Goal: Task Accomplishment & Management: Complete application form

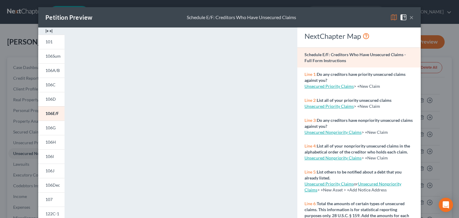
click at [410, 16] on button "×" at bounding box center [412, 17] width 4 height 7
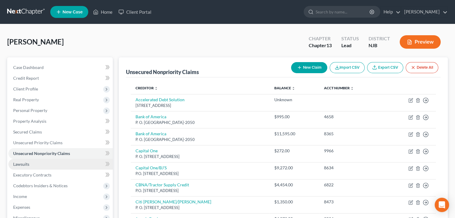
click at [24, 164] on span "Lawsuits" at bounding box center [21, 164] width 16 height 5
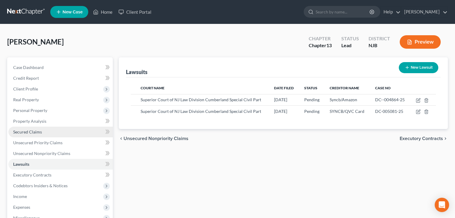
click at [28, 130] on span "Secured Claims" at bounding box center [27, 131] width 29 height 5
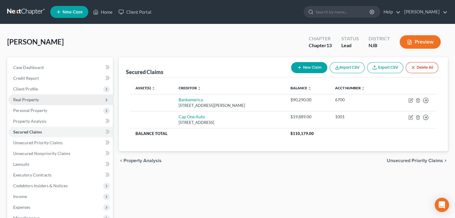
click at [36, 98] on span "Real Property" at bounding box center [26, 99] width 26 height 5
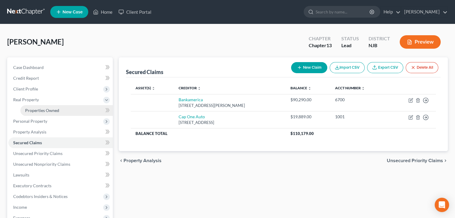
click at [31, 107] on link "Properties Owned" at bounding box center [66, 110] width 92 height 11
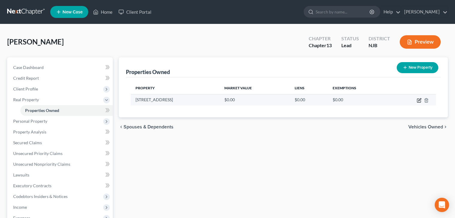
click at [420, 101] on icon "button" at bounding box center [419, 101] width 4 height 4
select select "33"
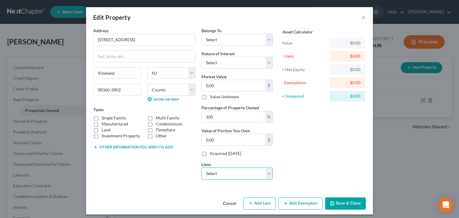
click at [268, 174] on select "Select Bankamerica - $90,290.00 Cap One Auto - $19,889.00" at bounding box center [236, 174] width 71 height 12
select select "0"
click at [201, 168] on select "Select Bankamerica - $90,290.00 Cap One Auto - $19,889.00" at bounding box center [236, 174] width 71 height 12
select select
select select "9"
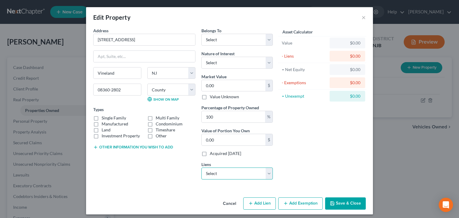
select select "0"
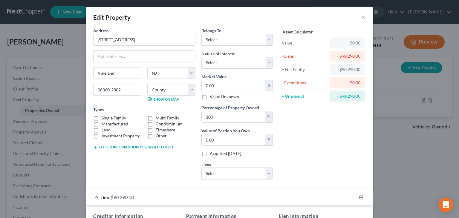
click at [102, 117] on label "Single Family" at bounding box center [114, 118] width 25 height 6
click at [104, 117] on input "Single Family" at bounding box center [106, 117] width 4 height 4
checkbox input "true"
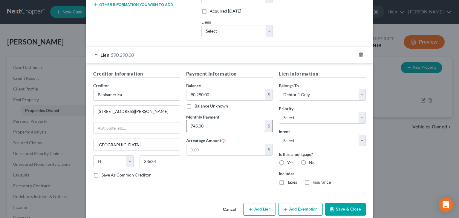
scroll to position [151, 0]
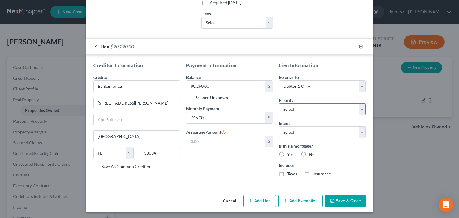
click at [360, 110] on select "Select 1st 2nd 3rd 4th 5th 6th 7th 8th 9th 10th 11th 12th 13th 14th 15th 16th 1…" at bounding box center [322, 109] width 87 height 12
select select "0"
click at [279, 103] on select "Select 1st 2nd 3rd 4th 5th 6th 7th 8th 9th 10th 11th 12th 13th 14th 15th 16th 1…" at bounding box center [322, 109] width 87 height 12
click at [359, 134] on select "Select Surrender Redeem Reaffirm Avoid Other" at bounding box center [322, 132] width 87 height 12
select select "2"
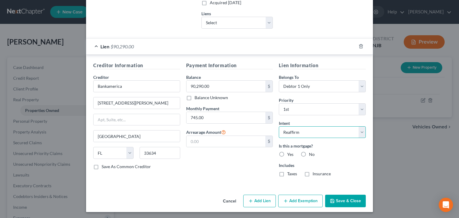
click at [279, 126] on select "Select Surrender Redeem Reaffirm Avoid Other" at bounding box center [322, 132] width 87 height 12
click at [287, 152] on label "Yes" at bounding box center [290, 155] width 6 height 6
click at [290, 152] on input "Yes" at bounding box center [292, 154] width 4 height 4
radio input "true"
click at [348, 199] on button "Save & Close" at bounding box center [345, 201] width 41 height 13
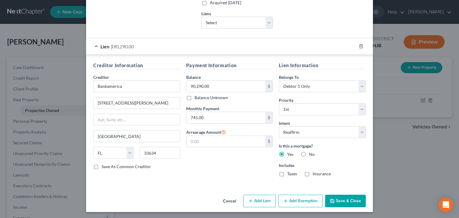
click at [309, 154] on label "No" at bounding box center [312, 155] width 6 height 6
click at [312, 154] on input "No" at bounding box center [314, 154] width 4 height 4
radio input "true"
radio input "false"
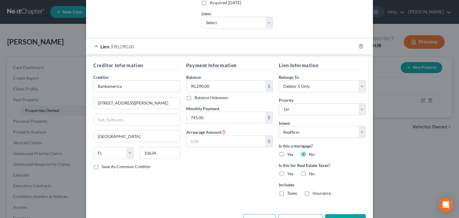
scroll to position [170, 0]
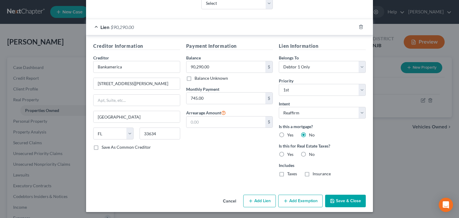
click at [338, 201] on button "Save & Close" at bounding box center [345, 201] width 41 height 13
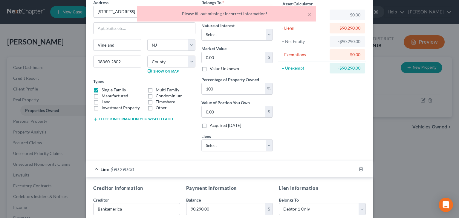
scroll to position [21, 0]
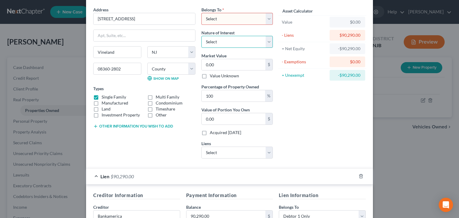
click at [268, 42] on select "Select Fee Simple Joint Tenant Life Estate Equitable Interest Future Interest T…" at bounding box center [236, 42] width 71 height 12
click at [268, 18] on select "Select Debtor 1 Only Debtor 2 Only Debtor 1 And Debtor 2 Only At Least One Of T…" at bounding box center [236, 19] width 71 height 12
select select "0"
click at [201, 13] on select "Select Debtor 1 Only Debtor 2 Only Debtor 1 And Debtor 2 Only At Least One Of T…" at bounding box center [236, 19] width 71 height 12
click at [268, 42] on select "Select Fee Simple Joint Tenant Life Estate Equitable Interest Future Interest T…" at bounding box center [236, 42] width 71 height 12
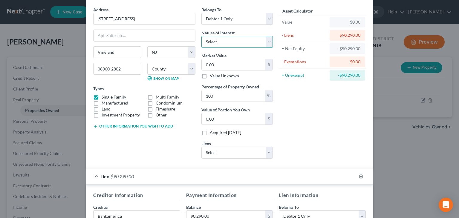
select select "0"
click at [201, 36] on select "Select Fee Simple Joint Tenant Life Estate Equitable Interest Future Interest T…" at bounding box center [236, 42] width 71 height 12
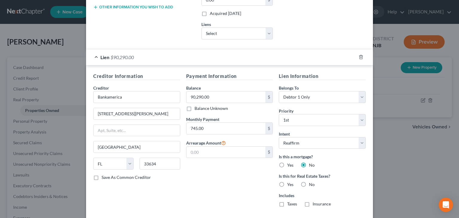
scroll to position [141, 0]
click at [287, 164] on label "Yes" at bounding box center [290, 165] width 6 height 6
click at [290, 164] on input "Yes" at bounding box center [292, 164] width 4 height 4
radio input "true"
radio input "false"
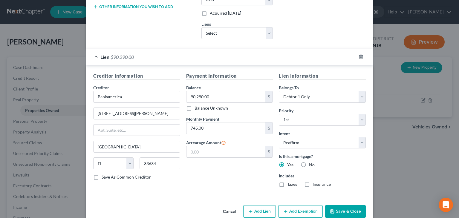
click at [344, 208] on button "Save & Close" at bounding box center [345, 211] width 41 height 13
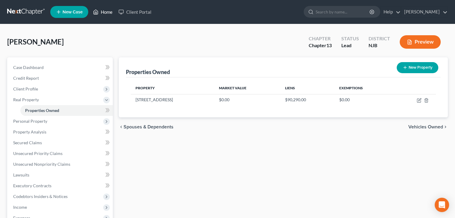
click at [103, 10] on link "Home" at bounding box center [102, 12] width 25 height 11
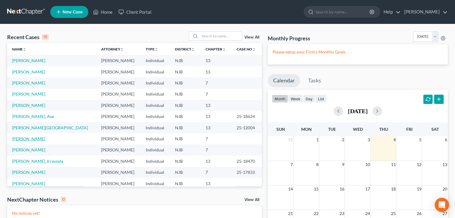
click at [30, 140] on link "[PERSON_NAME]" at bounding box center [28, 138] width 33 height 5
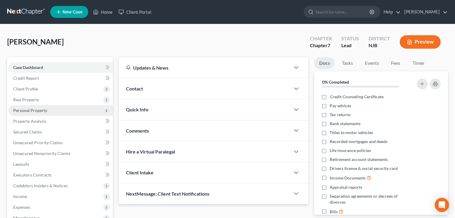
click at [30, 112] on span "Personal Property" at bounding box center [30, 110] width 34 height 5
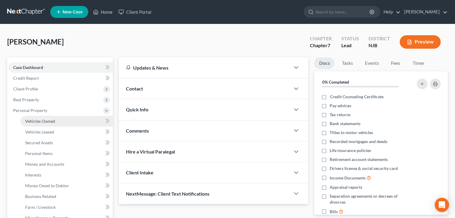
click at [28, 119] on span "Vehicles Owned" at bounding box center [40, 121] width 30 height 5
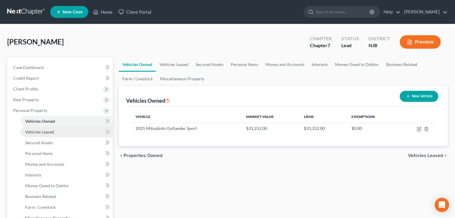
click at [41, 133] on span "Vehicles Leased" at bounding box center [39, 131] width 29 height 5
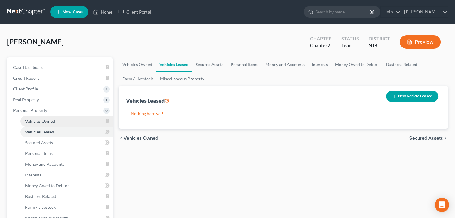
click at [51, 121] on span "Vehicles Owned" at bounding box center [40, 121] width 30 height 5
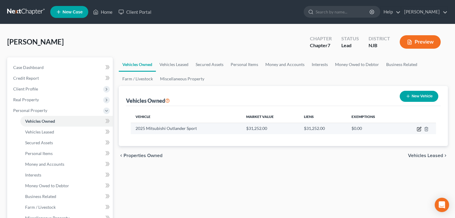
click at [418, 129] on icon "button" at bounding box center [419, 128] width 3 height 3
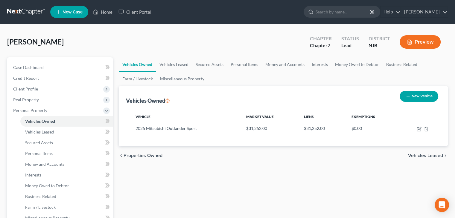
select select "0"
select select "1"
select select "0"
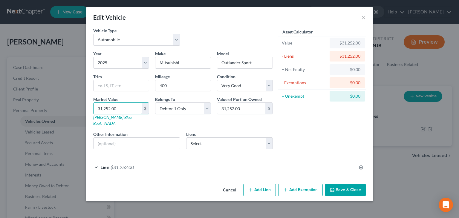
type input "3"
type input "3.00"
type input "30"
type input "30.00"
type input "309"
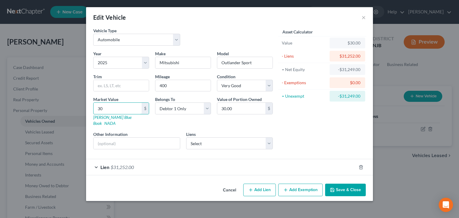
type input "309.00"
type input "3093"
type input "3,093.00"
type input "3,0932"
type input "30,932.00"
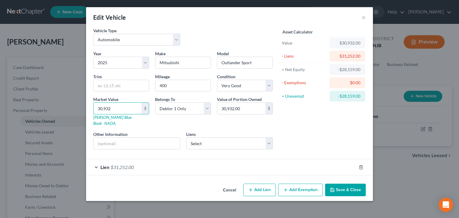
type input "30,9323"
type input "309,323.00"
click at [114, 107] on input "309,323" at bounding box center [118, 108] width 48 height 11
type input "309,32"
type input "30,932.00"
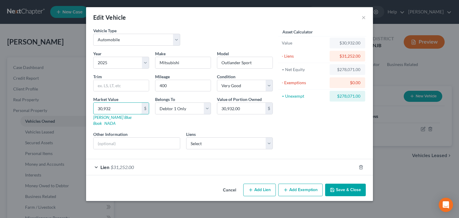
type input "30,93"
type input "3,093.00"
type input "3,0932"
type input "30,932.00"
type input "30,93"
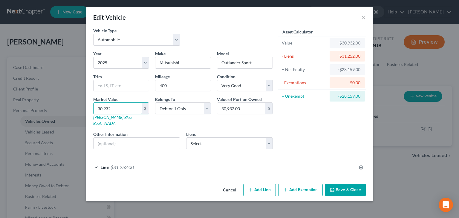
type input "3,093.00"
type input "3,0933"
type input "30,933.00"
type input "30,933"
click at [305, 128] on div "Asset Calculator Value $30,933.00 - Liens $31,252.00 = Net Equity -$28,159.00 -…" at bounding box center [322, 91] width 93 height 127
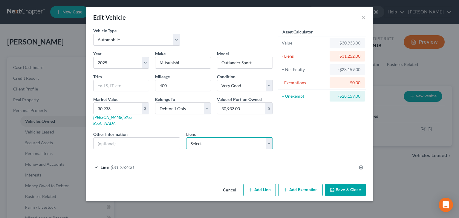
click at [271, 138] on select "Select Teachers Fcu - $520.00" at bounding box center [229, 144] width 87 height 12
click at [105, 164] on span "Lien" at bounding box center [104, 167] width 9 height 6
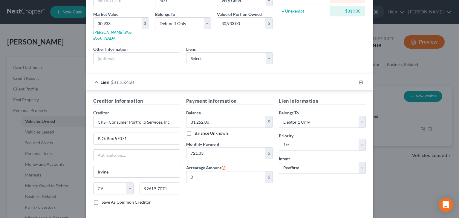
scroll to position [90, 0]
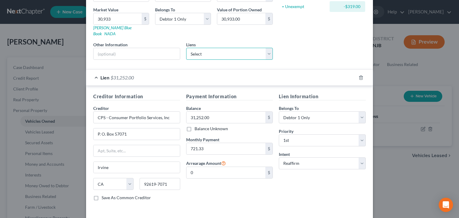
click at [267, 48] on select "Select Teachers Fcu - $520.00" at bounding box center [229, 54] width 87 height 12
type input "30,933"
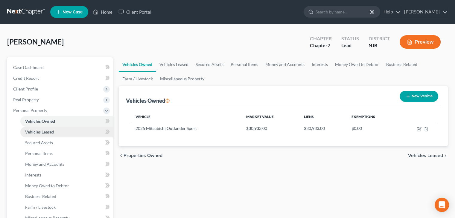
click at [44, 130] on span "Vehicles Leased" at bounding box center [39, 131] width 29 height 5
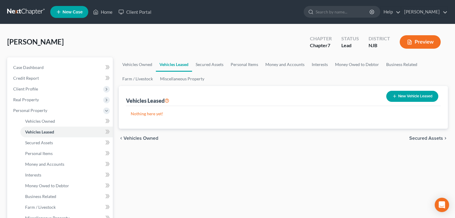
click at [405, 94] on button "New Vehicle Leased" at bounding box center [412, 96] width 52 height 11
select select "0"
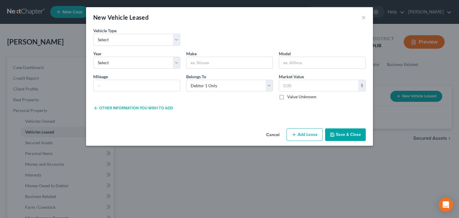
click at [346, 135] on button "Save & Close" at bounding box center [345, 135] width 41 height 13
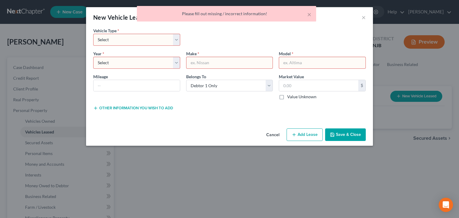
click at [293, 145] on div "Cancel Add Lien Add Lease Add Exemption Save & Close" at bounding box center [229, 136] width 287 height 20
click at [278, 135] on button "Cancel" at bounding box center [273, 135] width 23 height 12
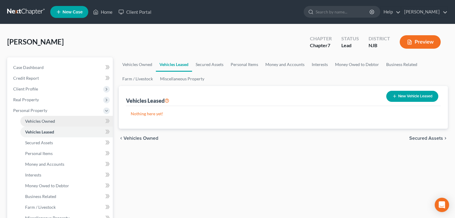
click at [53, 120] on span "Vehicles Owned" at bounding box center [40, 121] width 30 height 5
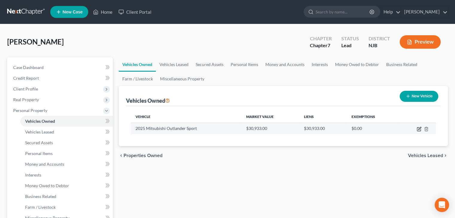
click at [419, 129] on icon "button" at bounding box center [419, 128] width 3 height 3
select select "0"
select select "1"
select select "0"
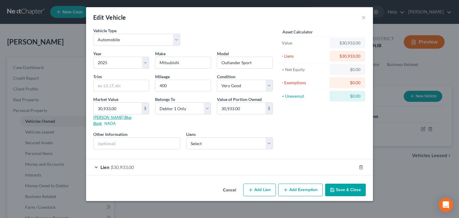
click at [114, 118] on link "Kelly Blue Book" at bounding box center [112, 120] width 38 height 11
click at [346, 184] on button "Save & Close" at bounding box center [345, 190] width 41 height 13
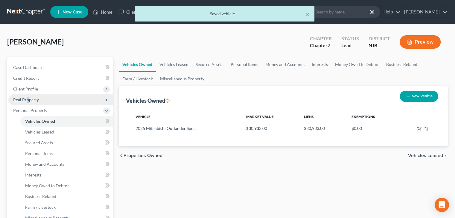
drag, startPoint x: 26, startPoint y: 98, endPoint x: 32, endPoint y: 97, distance: 6.0
click at [28, 98] on span "Real Property" at bounding box center [26, 99] width 26 height 5
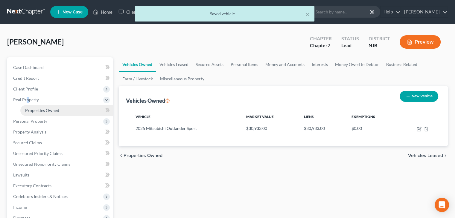
click at [44, 110] on span "Properties Owned" at bounding box center [42, 110] width 34 height 5
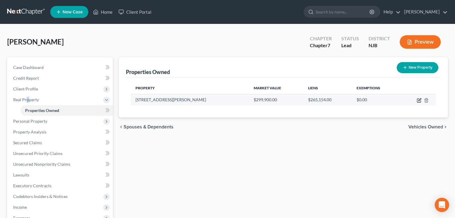
click at [419, 99] on icon "button" at bounding box center [418, 100] width 5 height 5
select select "33"
select select "5"
select select "0"
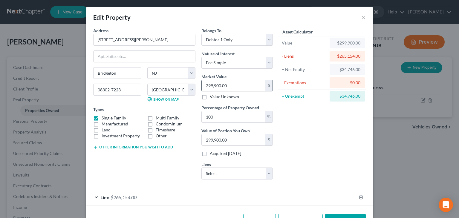
click at [231, 85] on input "299,900.00" at bounding box center [234, 85] width 64 height 11
type input "2"
type input "2.00"
type input "26"
type input "26.00"
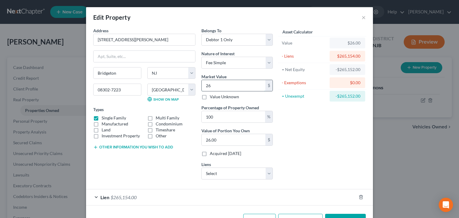
type input "265"
type input "265.00"
type input "2651"
type input "2,651.00"
type input "2,6515"
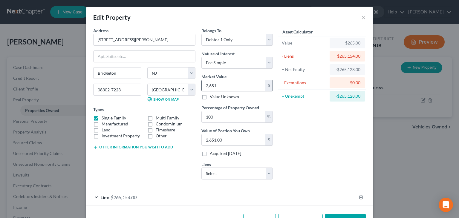
type input "26,515.00"
type input "26,5154"
type input "265,154.00"
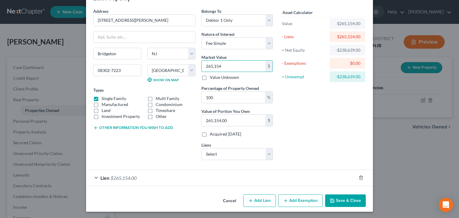
type input "265,154"
click at [232, 198] on button "Cancel" at bounding box center [229, 201] width 23 height 12
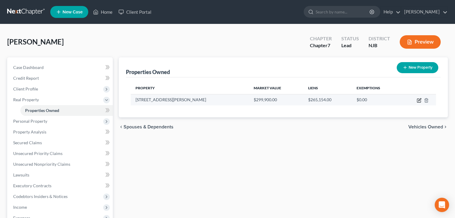
click at [419, 100] on icon "button" at bounding box center [418, 100] width 5 height 5
select select "33"
select select "5"
select select "0"
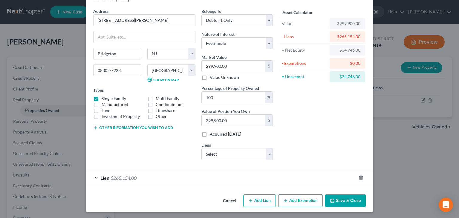
click at [225, 200] on button "Cancel" at bounding box center [229, 201] width 23 height 12
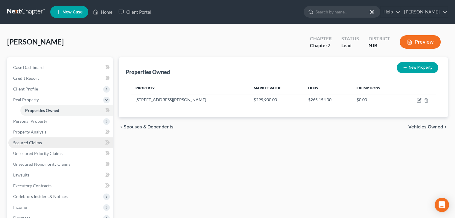
click at [28, 141] on span "Secured Claims" at bounding box center [27, 142] width 29 height 5
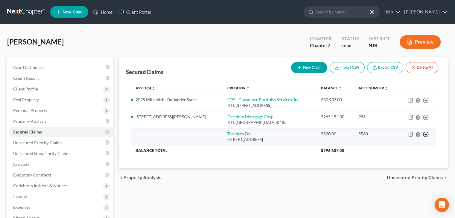
click at [425, 134] on icon "button" at bounding box center [425, 135] width 6 height 6
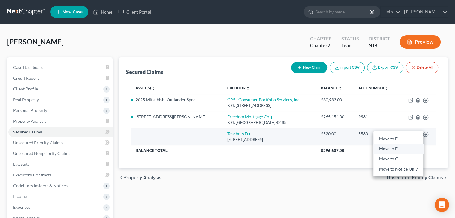
click at [385, 149] on link "Move to F" at bounding box center [398, 149] width 50 height 10
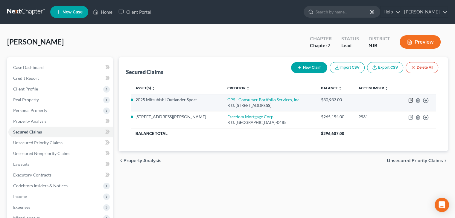
click at [410, 99] on icon "button" at bounding box center [410, 100] width 5 height 5
select select "4"
select select "3"
select select "2"
select select "0"
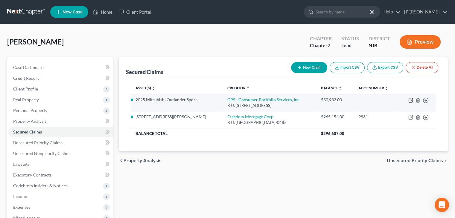
select select "0"
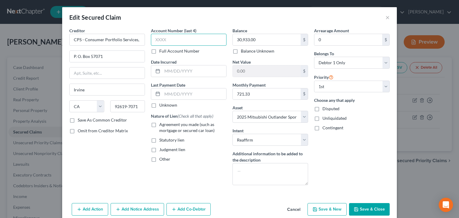
click at [166, 37] on input "text" at bounding box center [189, 40] width 76 height 12
type input "3719"
click at [159, 124] on label "Agreement you made (such as mortgage or secured car loan)" at bounding box center [192, 128] width 67 height 12
click at [162, 124] on input "Agreement you made (such as mortgage or secured car loan)" at bounding box center [164, 124] width 4 height 4
checkbox input "true"
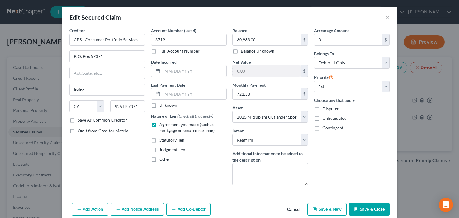
click at [323, 108] on label "Disputed" at bounding box center [331, 109] width 17 height 6
click at [325, 108] on input "Disputed" at bounding box center [327, 108] width 4 height 4
checkbox input "true"
click at [386, 64] on select "Select Debtor 1 Only Debtor 2 Only Debtor 1 And Debtor 2 Only At Least One Of T…" at bounding box center [352, 63] width 76 height 12
select select "3"
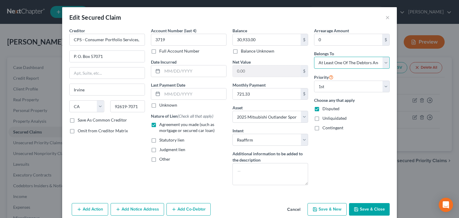
click at [314, 57] on select "Select Debtor 1 Only Debtor 2 Only Debtor 1 And Debtor 2 Only At Least One Of T…" at bounding box center [352, 63] width 76 height 12
click at [365, 207] on button "Save & Close" at bounding box center [369, 209] width 41 height 13
select select
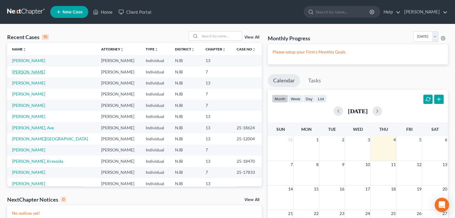
click at [23, 72] on link "[PERSON_NAME]" at bounding box center [28, 71] width 33 height 5
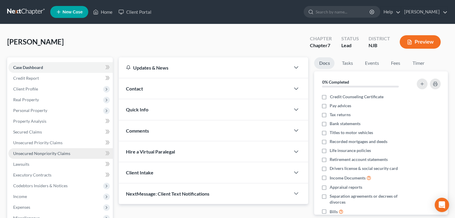
click at [45, 154] on span "Unsecured Nonpriority Claims" at bounding box center [41, 153] width 57 height 5
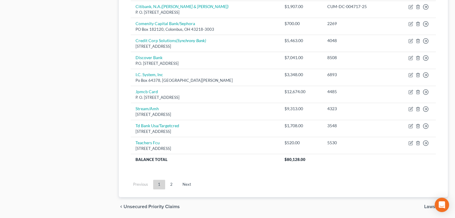
scroll to position [470, 0]
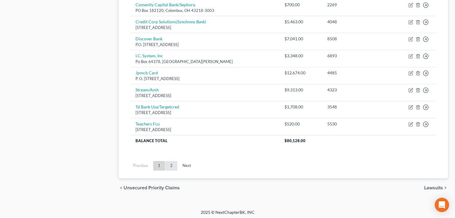
click at [172, 164] on link "2" at bounding box center [171, 166] width 12 height 10
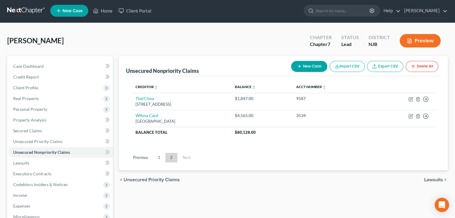
scroll to position [0, 0]
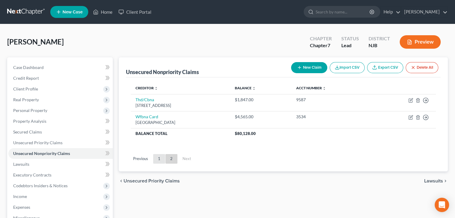
click at [157, 160] on link "1" at bounding box center [159, 159] width 12 height 10
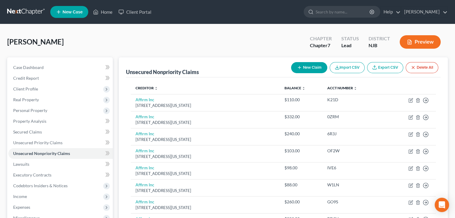
click at [315, 65] on button "New Claim" at bounding box center [309, 67] width 36 height 11
select select "0"
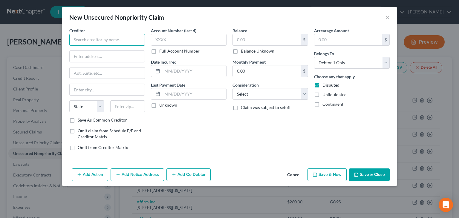
click at [87, 38] on input "text" at bounding box center [107, 40] width 76 height 12
type input "Fusion Auto Finance"
click at [86, 56] on input "text" at bounding box center [107, 56] width 75 height 11
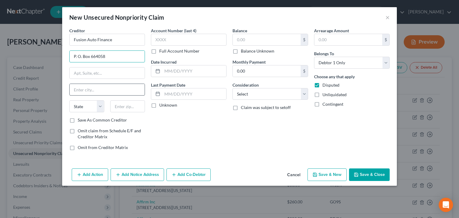
type input "P. O. Box 664058"
click at [77, 89] on input "text" at bounding box center [107, 89] width 75 height 11
type input "[GEOGRAPHIC_DATA]"
click at [78, 105] on select "State [US_STATE] AK AR AZ CA CO CT DE DC [GEOGRAPHIC_DATA] [GEOGRAPHIC_DATA] GU…" at bounding box center [86, 106] width 35 height 12
select select "45"
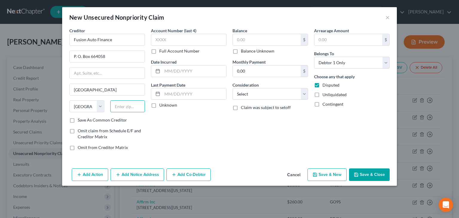
click at [133, 104] on input "text" at bounding box center [127, 106] width 35 height 12
type input "75266-4058"
click at [165, 42] on input "text" at bounding box center [189, 40] width 76 height 12
drag, startPoint x: 170, startPoint y: 41, endPoint x: 146, endPoint y: 41, distance: 23.6
click at [146, 41] on div "Creditor * Fusion Auto Finance P. O. [GEOGRAPHIC_DATA] [US_STATE] AK AR AZ CA C…" at bounding box center [229, 92] width 326 height 128
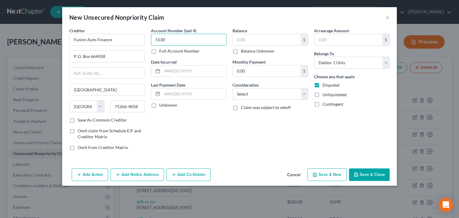
type input "5530"
click at [159, 51] on label "Full Account Number" at bounding box center [179, 51] width 40 height 6
click at [162, 51] on input "Full Account Number" at bounding box center [164, 50] width 4 height 4
click at [157, 39] on input "5530" at bounding box center [189, 40] width 76 height 12
drag, startPoint x: 153, startPoint y: 38, endPoint x: 172, endPoint y: 40, distance: 18.9
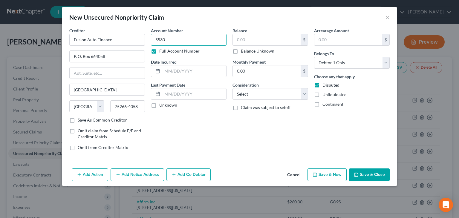
click at [172, 40] on input "5530" at bounding box center [189, 40] width 76 height 12
type input "F1976"
click at [159, 104] on label "Unknown" at bounding box center [168, 105] width 18 height 6
click at [162, 104] on input "Unknown" at bounding box center [164, 104] width 4 height 4
checkbox input "true"
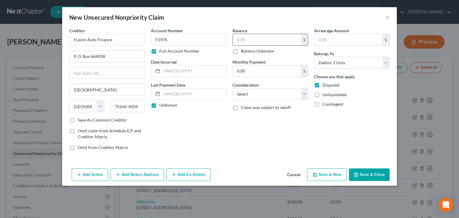
click at [251, 39] on input "text" at bounding box center [267, 39] width 68 height 11
type input "17,002"
click at [305, 97] on select "Select Cable / Satellite Services Collection Agency Credit Card Debt Debt Couns…" at bounding box center [271, 94] width 76 height 12
select select "4"
click at [233, 88] on select "Select Cable / Satellite Services Collection Agency Credit Card Debt Debt Couns…" at bounding box center [271, 94] width 76 height 12
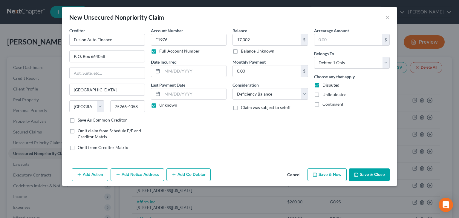
click at [372, 175] on button "Save & Close" at bounding box center [369, 175] width 41 height 13
